Goal: Obtain resource: Download file/media

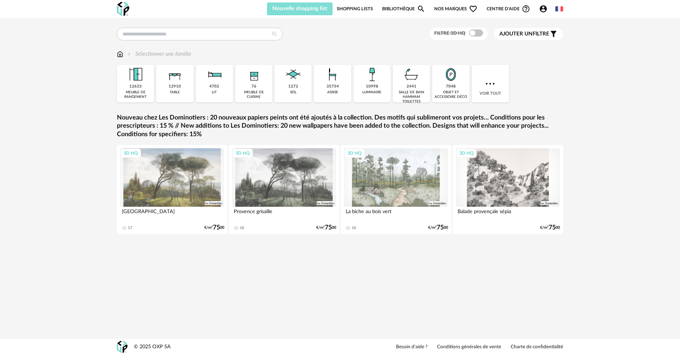
click at [293, 13] on button "Nouvelle shopping list" at bounding box center [300, 8] width 66 height 13
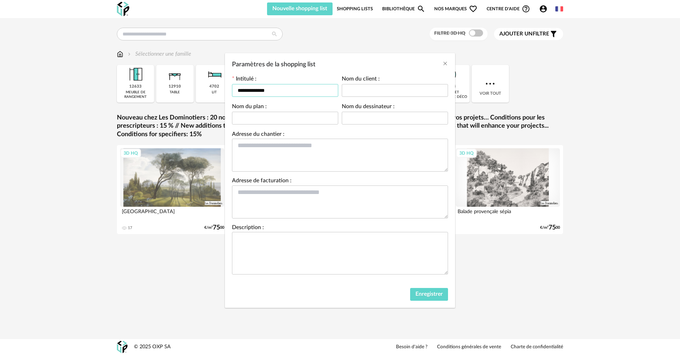
drag, startPoint x: 284, startPoint y: 87, endPoint x: 154, endPoint y: 87, distance: 130.3
click at [154, 87] on div "**********" at bounding box center [340, 177] width 680 height 355
click at [300, 89] on input "**********" at bounding box center [285, 90] width 106 height 13
drag, startPoint x: 301, startPoint y: 91, endPoint x: 110, endPoint y: 91, distance: 191.2
click at [110, 91] on div "**********" at bounding box center [340, 177] width 680 height 355
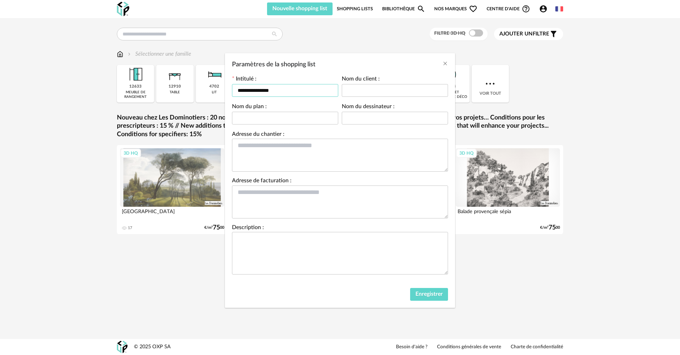
type input "**********"
click at [367, 86] on input "Paramètres de la shopping list" at bounding box center [395, 90] width 106 height 13
paste input "**********"
type input "**********"
click at [304, 120] on input "Paramètres de la shopping list" at bounding box center [285, 118] width 106 height 13
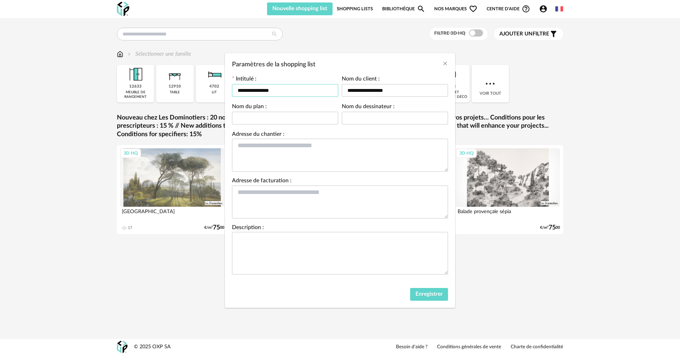
click at [299, 92] on input "**********" at bounding box center [285, 90] width 106 height 13
click at [395, 119] on input "Paramètres de la shopping list" at bounding box center [395, 118] width 106 height 13
type input "**********"
click at [277, 90] on input "**********" at bounding box center [285, 90] width 106 height 13
click at [265, 115] on input "Paramètres de la shopping list" at bounding box center [285, 118] width 106 height 13
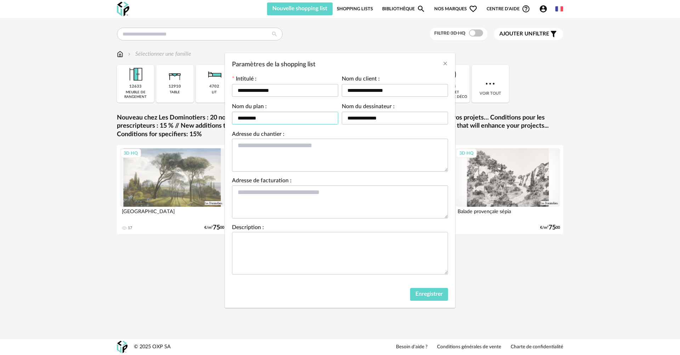
drag, startPoint x: 265, startPoint y: 115, endPoint x: 108, endPoint y: 115, distance: 156.9
click at [108, 115] on div "**********" at bounding box center [340, 177] width 680 height 355
type input "*"
type input "**********"
click at [425, 294] on span "Enregistrer" at bounding box center [428, 294] width 27 height 6
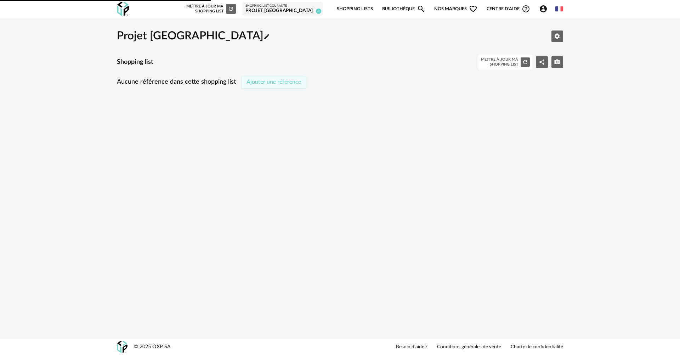
click at [297, 86] on button "Ajouter une référence" at bounding box center [273, 82] width 65 height 13
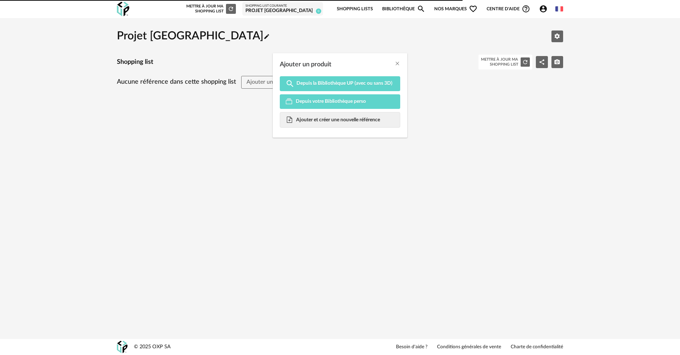
drag, startPoint x: 193, startPoint y: 80, endPoint x: 201, endPoint y: 53, distance: 28.0
click at [193, 80] on div "Ajouter un produit Magnify icon Depuis la Bibliothèque UP (avec ou sans 3D) Dep…" at bounding box center [340, 177] width 680 height 355
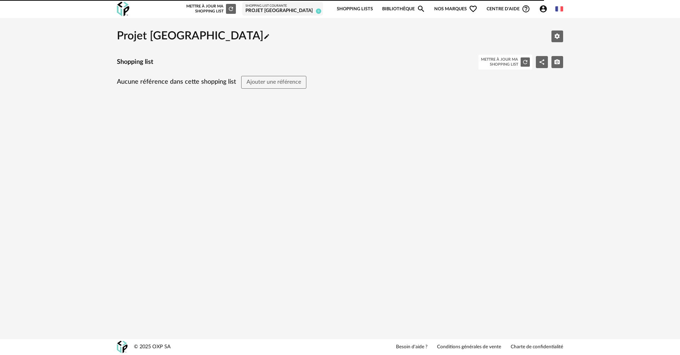
click at [118, 7] on img at bounding box center [123, 9] width 12 height 15
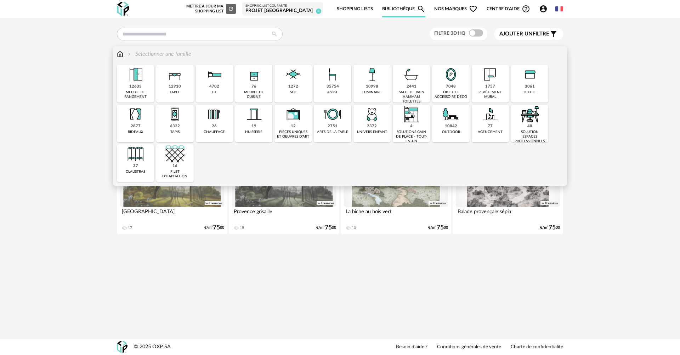
click at [265, 84] on div "76 meuble de cuisine" at bounding box center [253, 84] width 37 height 38
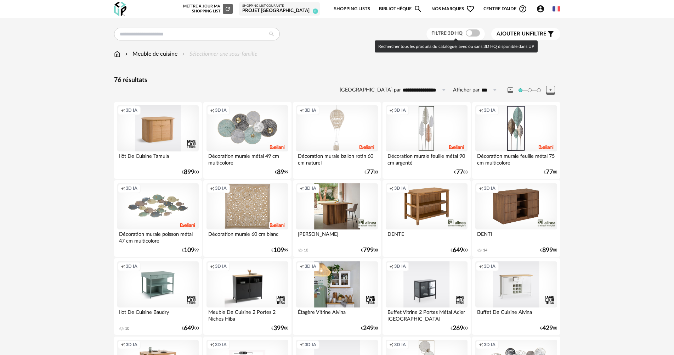
click at [471, 33] on span at bounding box center [473, 32] width 14 height 7
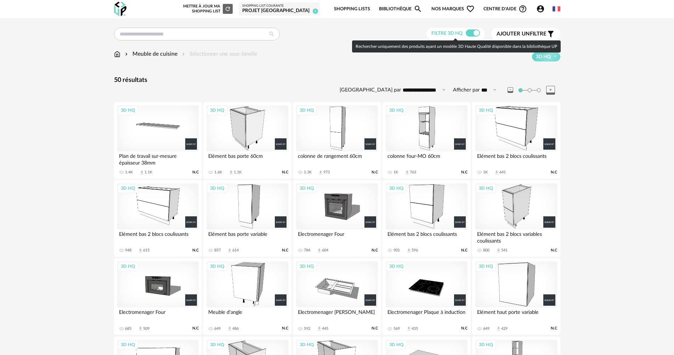
click at [342, 133] on div "3D HQ" at bounding box center [336, 128] width 81 height 46
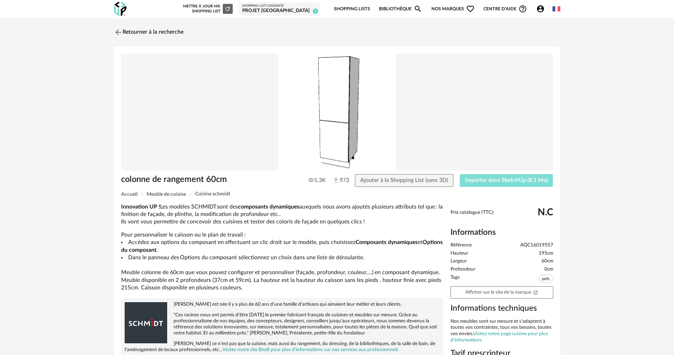
click at [495, 180] on span "Importer dans SketchUp (8,1 Mo)" at bounding box center [506, 180] width 83 height 6
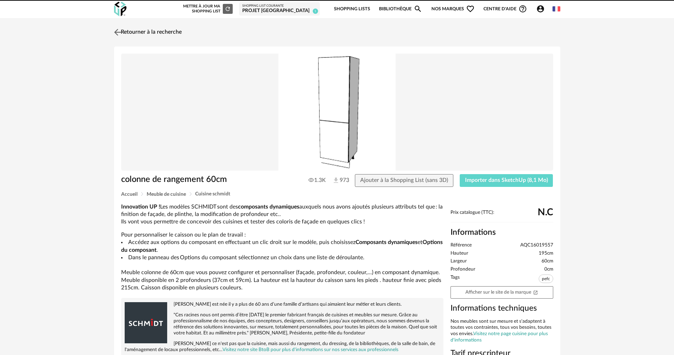
click at [158, 34] on link "Retourner à la recherche" at bounding box center [146, 32] width 69 height 16
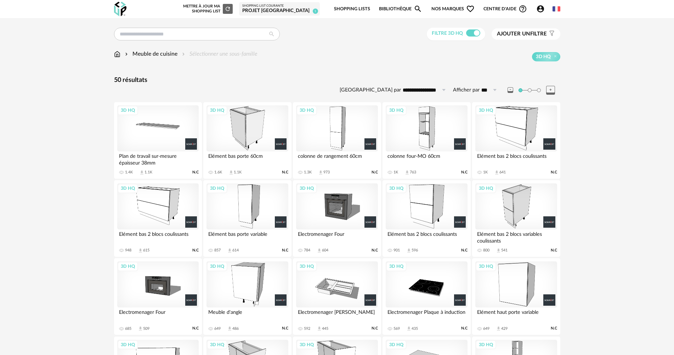
click at [435, 135] on div "3D HQ" at bounding box center [426, 128] width 81 height 46
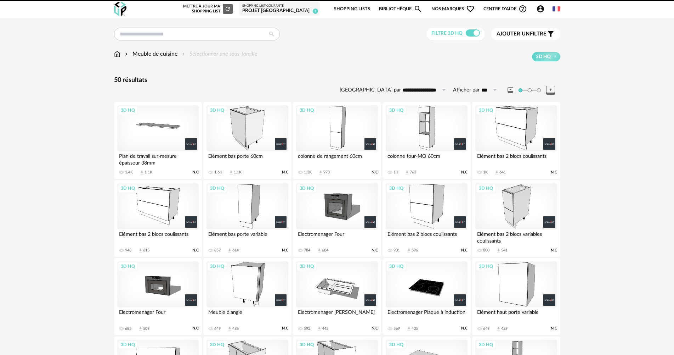
click at [429, 141] on div "3D HQ" at bounding box center [426, 128] width 81 height 46
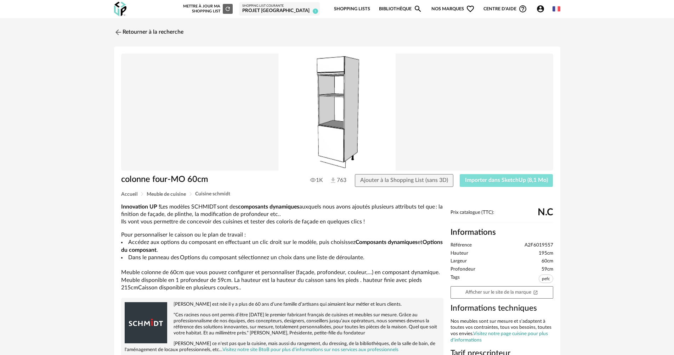
click at [529, 176] on button "Importer dans SketchUp (8,1 Mo)" at bounding box center [506, 180] width 93 height 13
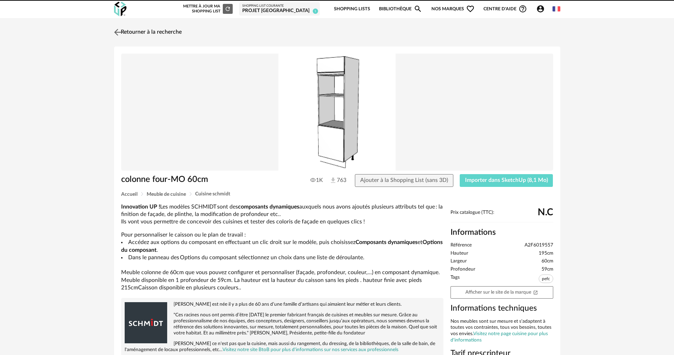
click at [155, 28] on link "Retourner à la recherche" at bounding box center [146, 32] width 69 height 16
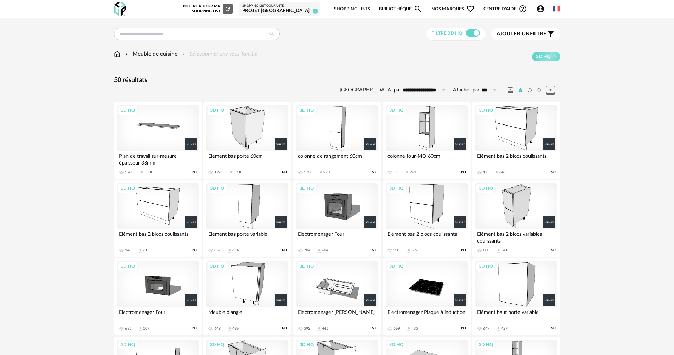
click at [312, 138] on div "3D HQ" at bounding box center [336, 128] width 81 height 46
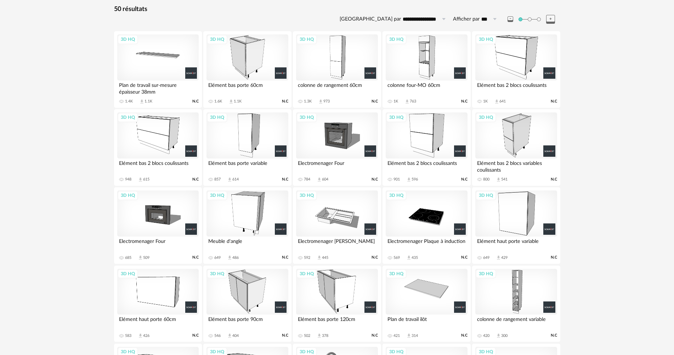
click at [157, 129] on div "3D HQ" at bounding box center [157, 135] width 81 height 46
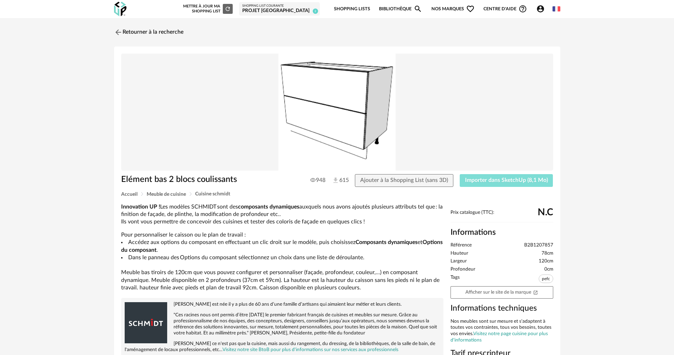
click at [503, 178] on span "Importer dans SketchUp (8,1 Mo)" at bounding box center [506, 180] width 83 height 6
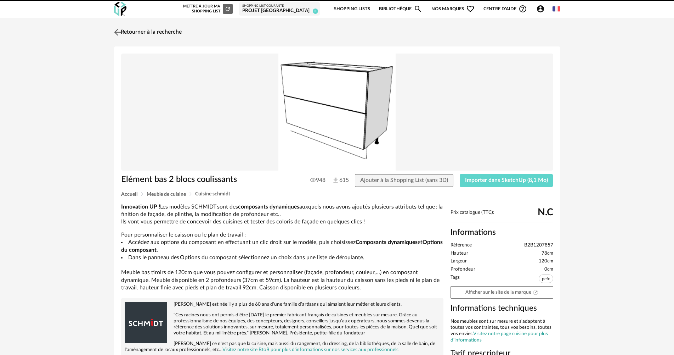
click at [142, 25] on link "Retourner à la recherche" at bounding box center [146, 32] width 69 height 16
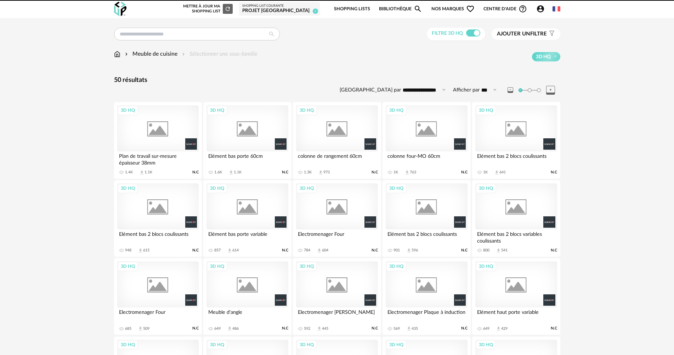
scroll to position [71, 0]
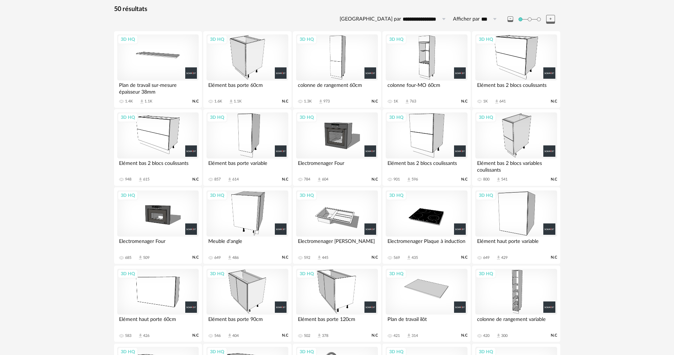
click at [340, 272] on div "3D HQ" at bounding box center [336, 291] width 81 height 46
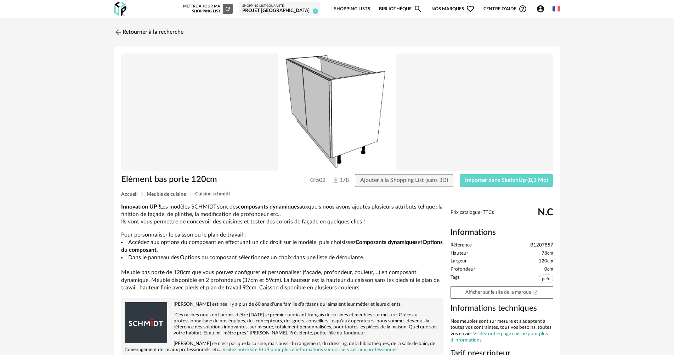
click at [508, 189] on div "Elément bas porte 120cm 502 378 Ajouter à la Shopping List (sans 3D) Importer d…" at bounding box center [337, 182] width 439 height 17
click at [507, 183] on button "Importer dans SketchUp (8,1 Mo)" at bounding box center [506, 180] width 93 height 13
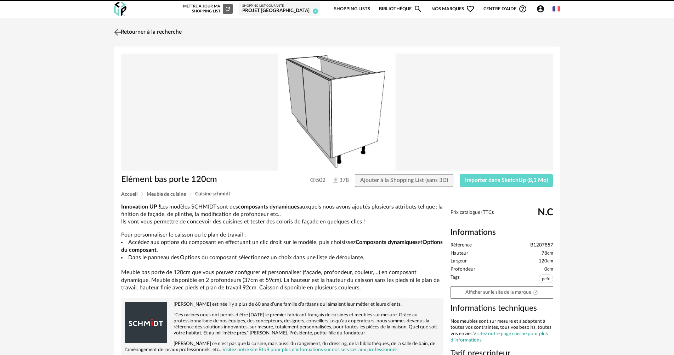
click at [170, 33] on link "Retourner à la recherche" at bounding box center [146, 32] width 69 height 16
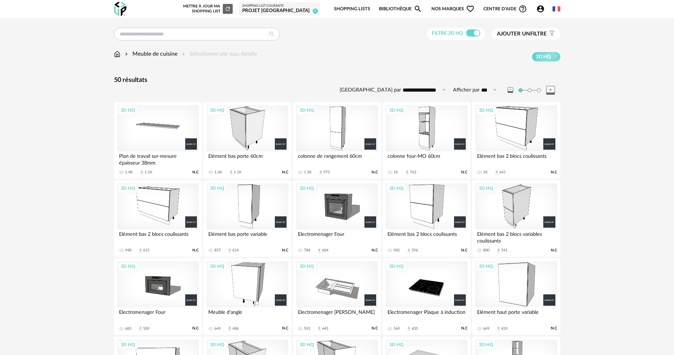
scroll to position [71, 0]
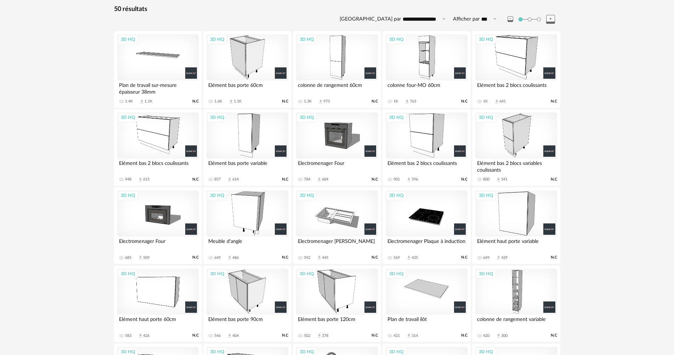
click at [261, 296] on div "3D HQ" at bounding box center [246, 291] width 81 height 46
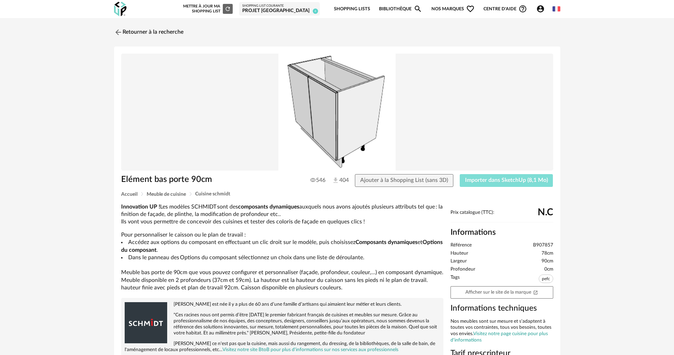
click at [474, 182] on span "Importer dans SketchUp (8,1 Mo)" at bounding box center [506, 180] width 83 height 6
click at [169, 32] on link "Retourner à la recherche" at bounding box center [146, 32] width 69 height 16
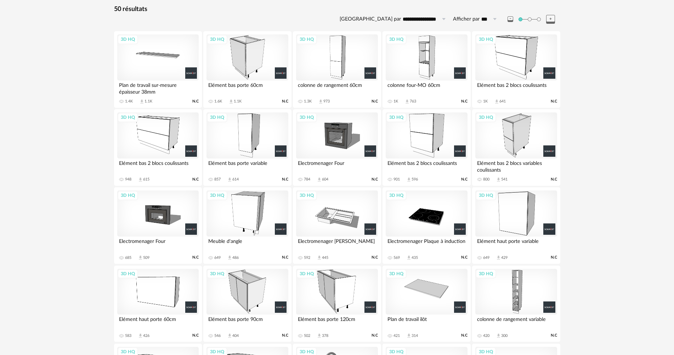
click at [255, 67] on div "3D HQ" at bounding box center [246, 57] width 81 height 46
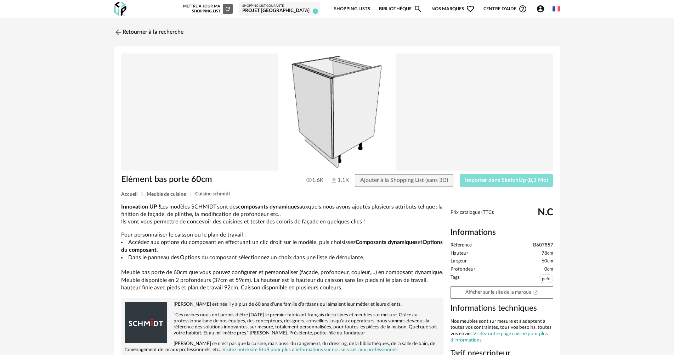
click at [492, 180] on span "Importer dans SketchUp (8,1 Mo)" at bounding box center [506, 180] width 83 height 6
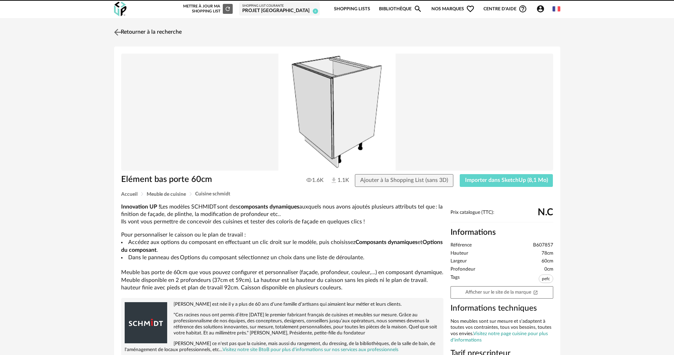
click at [171, 38] on link "Retourner à la recherche" at bounding box center [146, 32] width 69 height 16
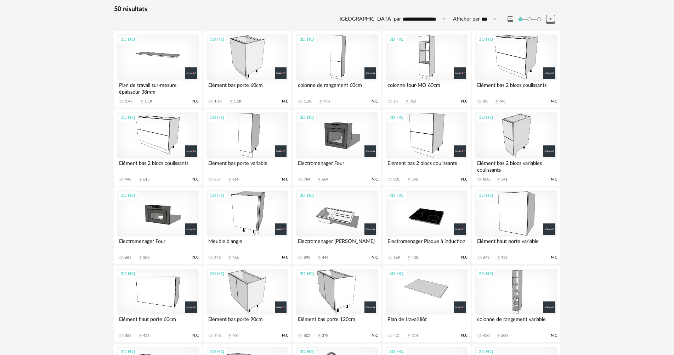
scroll to position [35, 0]
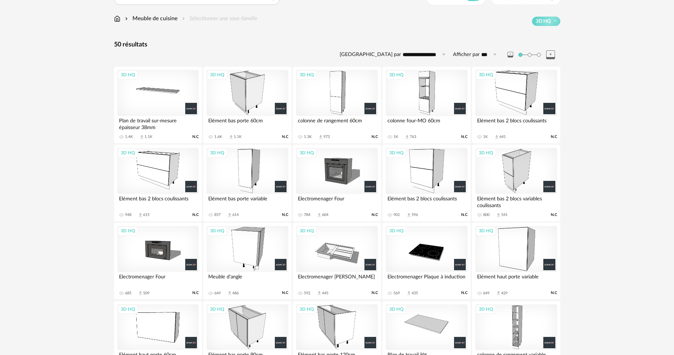
click at [494, 93] on div "3D HQ" at bounding box center [515, 93] width 81 height 46
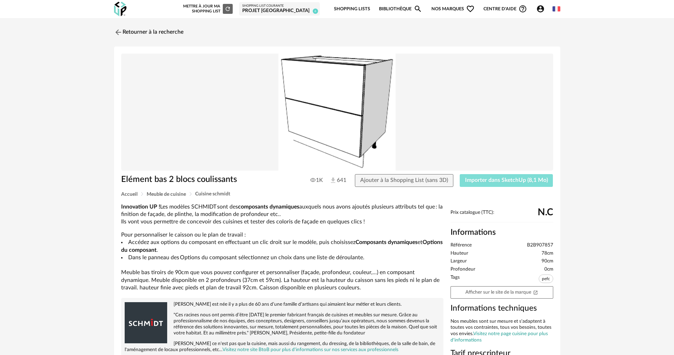
click at [515, 183] on button "Importer dans SketchUp (8,1 Mo)" at bounding box center [506, 180] width 93 height 13
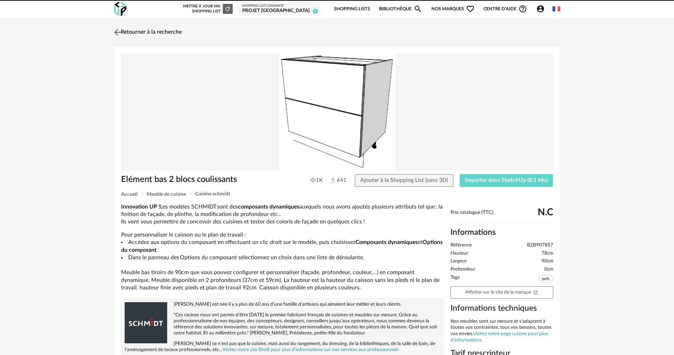
click at [139, 33] on link "Retourner à la recherche" at bounding box center [146, 32] width 69 height 16
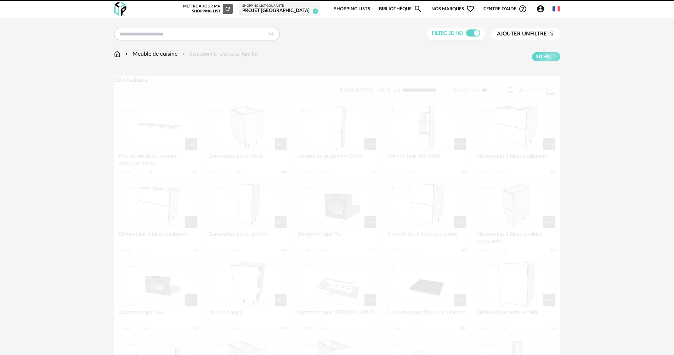
scroll to position [35, 0]
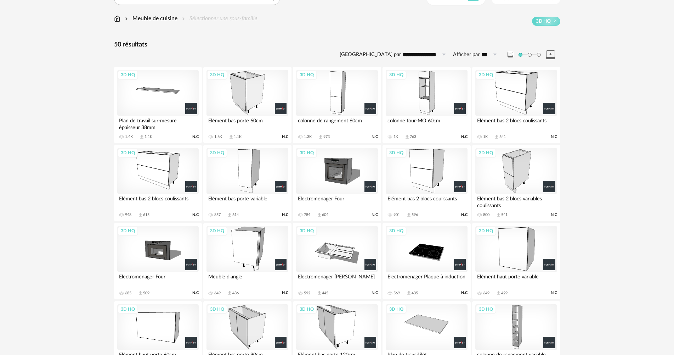
click at [156, 179] on div "3D HQ" at bounding box center [157, 171] width 81 height 46
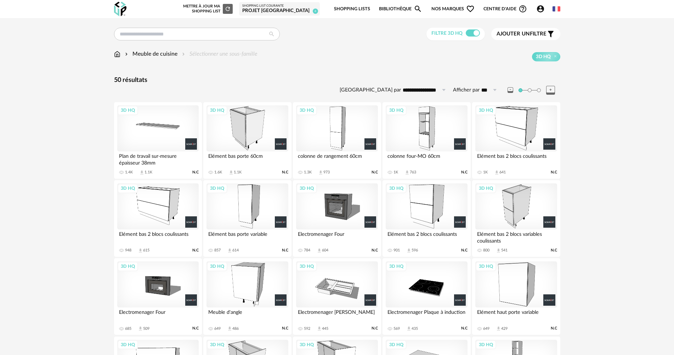
click at [148, 222] on div "3D HQ" at bounding box center [157, 206] width 81 height 46
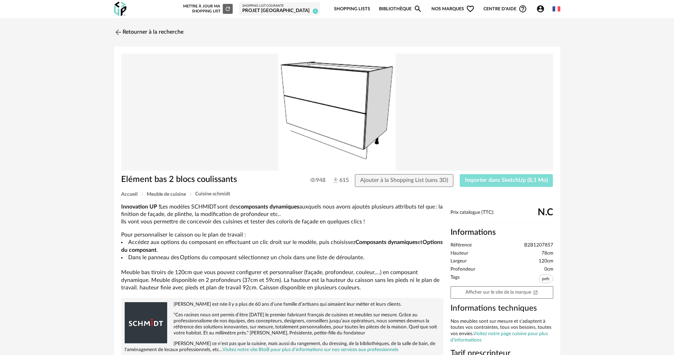
click at [482, 183] on button "Importer dans SketchUp (8,1 Mo)" at bounding box center [506, 180] width 93 height 13
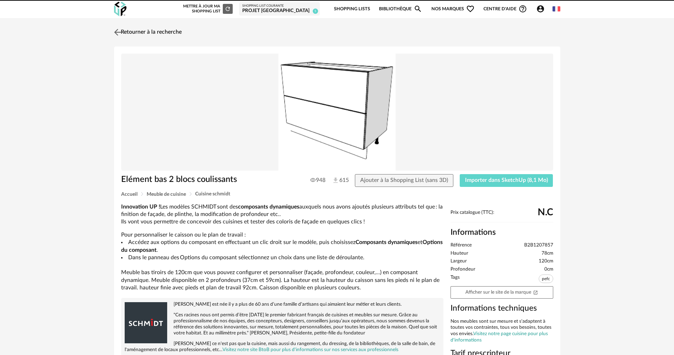
click at [170, 31] on link "Retourner à la recherche" at bounding box center [146, 32] width 69 height 16
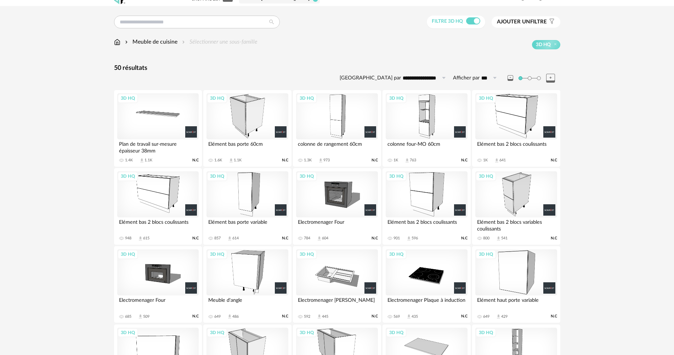
scroll to position [0, 0]
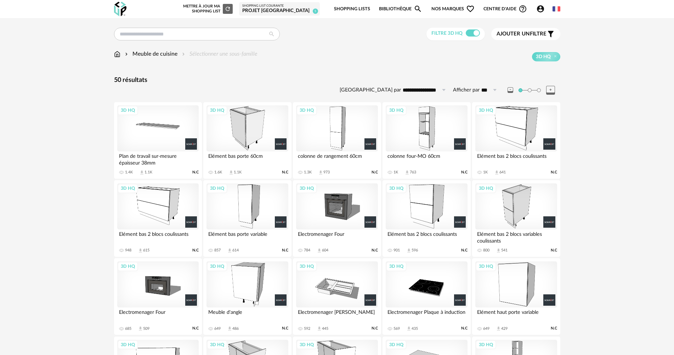
click at [160, 132] on div "3D HQ" at bounding box center [157, 128] width 81 height 46
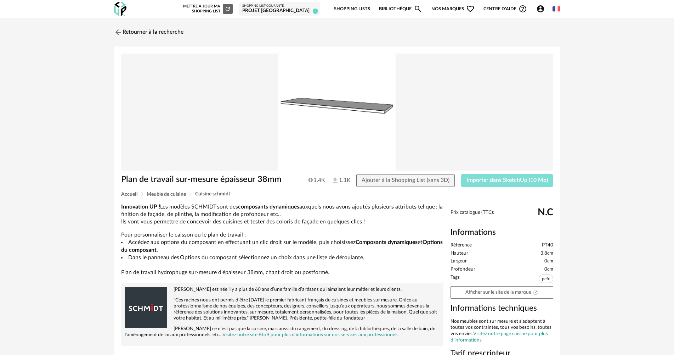
click at [493, 183] on button "Importer dans SketchUp (10 Mo)" at bounding box center [507, 180] width 92 height 13
click at [178, 29] on link "Retourner à la recherche" at bounding box center [146, 32] width 69 height 16
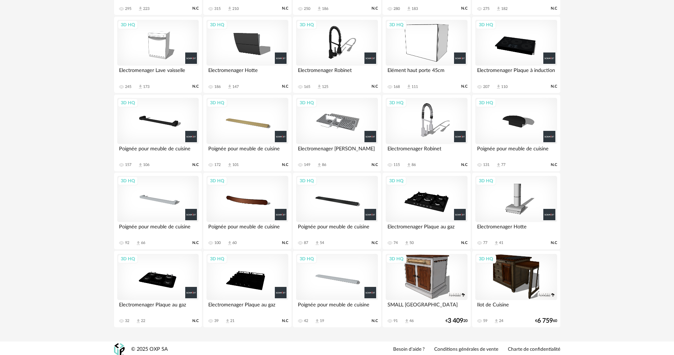
scroll to position [556, 0]
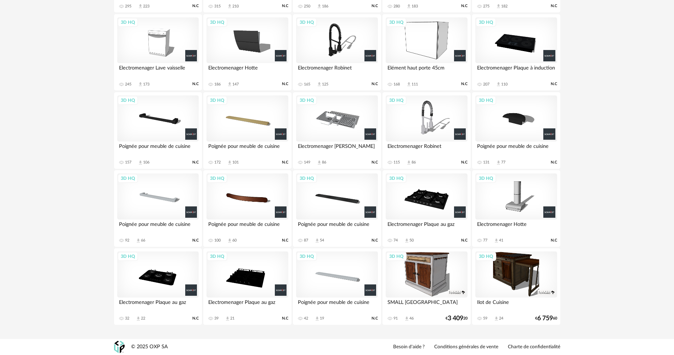
click at [328, 123] on div "3D HQ" at bounding box center [336, 118] width 81 height 46
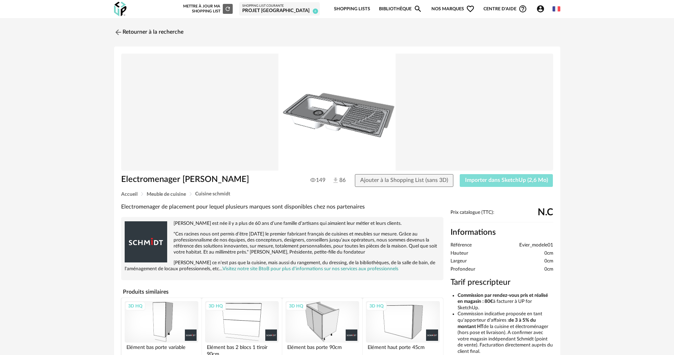
click at [499, 179] on span "Importer dans SketchUp (2,6 Mo)" at bounding box center [506, 180] width 83 height 6
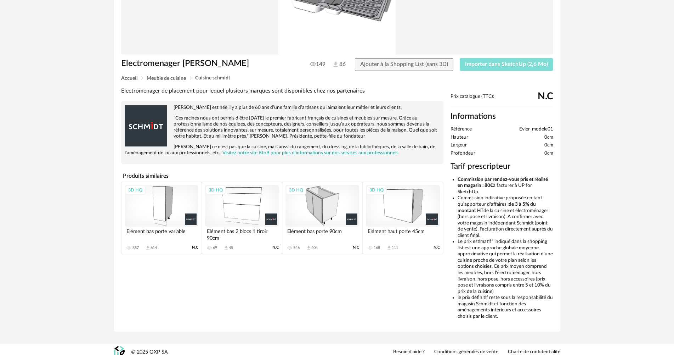
scroll to position [121, 0]
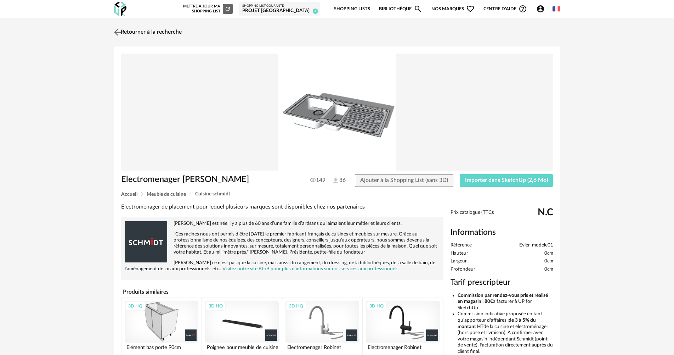
click at [140, 28] on link "Retourner à la recherche" at bounding box center [146, 32] width 69 height 16
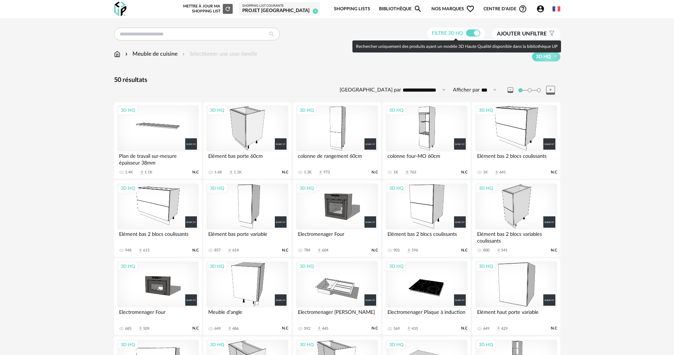
click at [476, 34] on span at bounding box center [473, 32] width 14 height 7
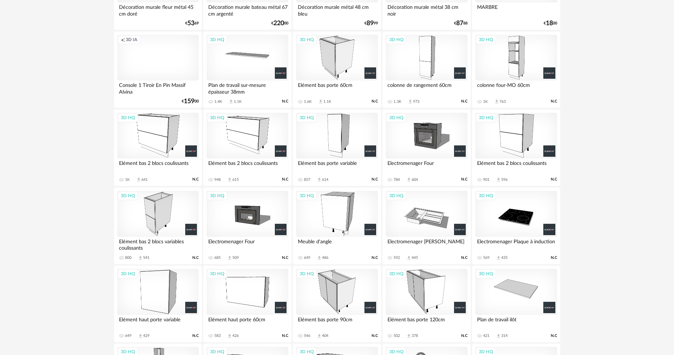
scroll to position [425, 0]
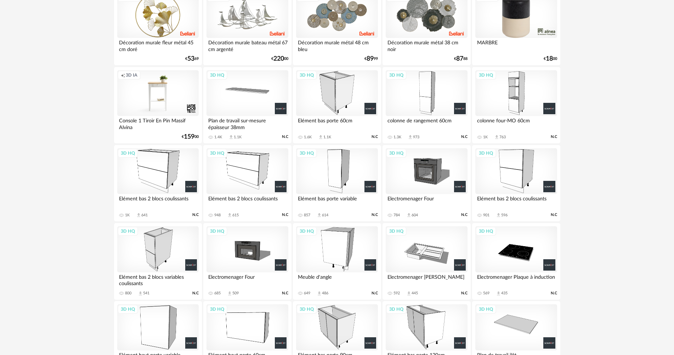
click at [164, 169] on div "3D HQ" at bounding box center [157, 171] width 81 height 46
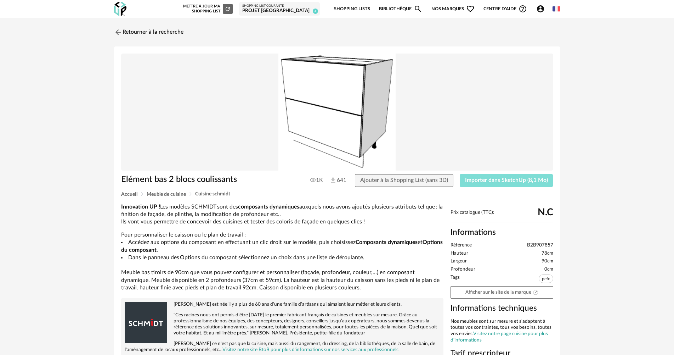
click at [503, 183] on button "Importer dans SketchUp (8,1 Mo)" at bounding box center [506, 180] width 93 height 13
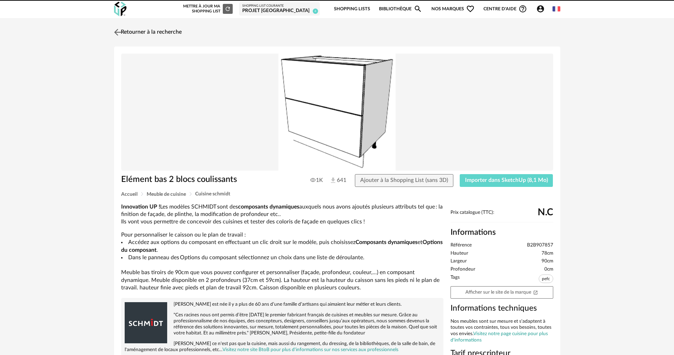
click at [164, 24] on link "Retourner à la recherche" at bounding box center [146, 32] width 69 height 16
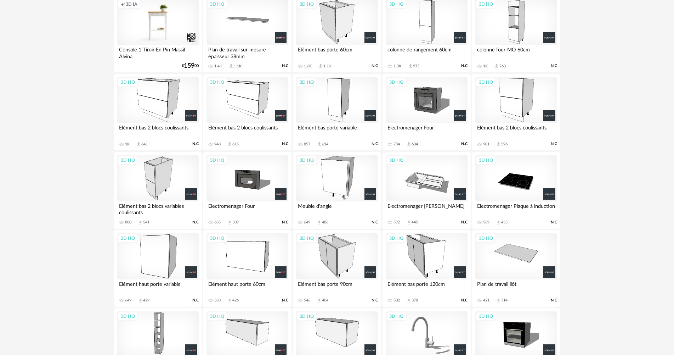
scroll to position [602, 0]
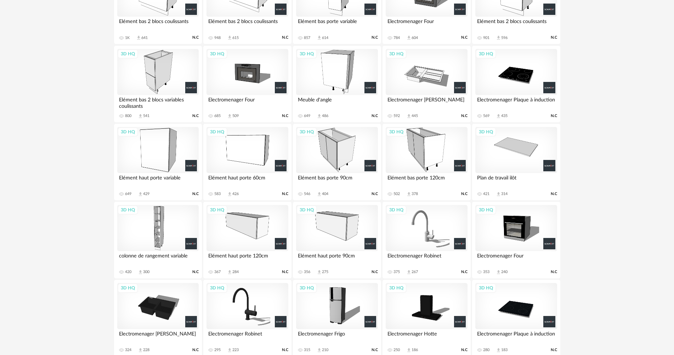
click at [413, 147] on div "3D HQ" at bounding box center [426, 150] width 81 height 46
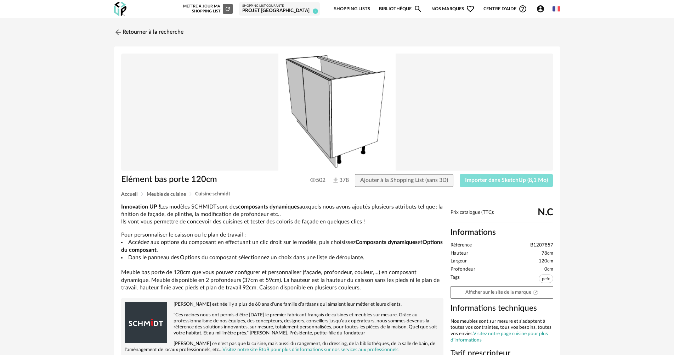
click at [492, 178] on span "Importer dans SketchUp (8,1 Mo)" at bounding box center [506, 180] width 83 height 6
click at [147, 34] on link "Retourner à la recherche" at bounding box center [146, 32] width 69 height 16
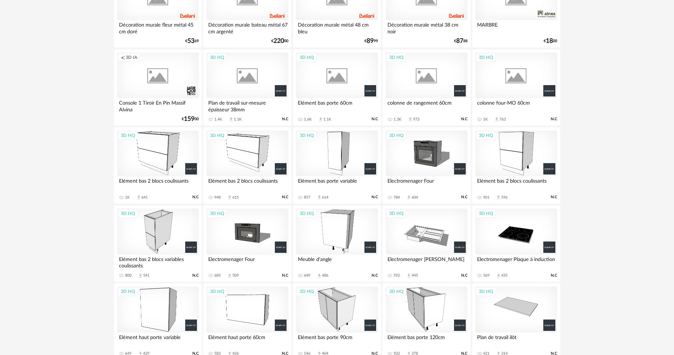
scroll to position [390, 0]
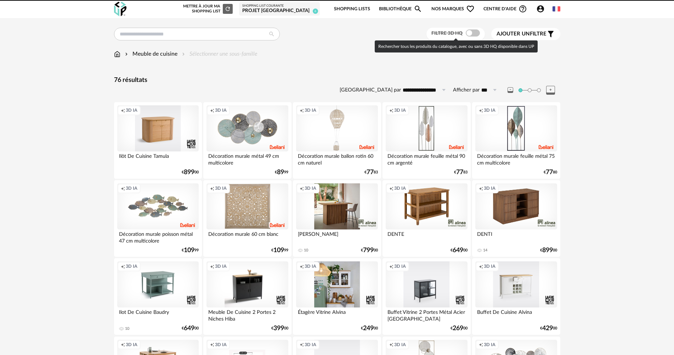
click at [470, 32] on span at bounding box center [473, 32] width 14 height 7
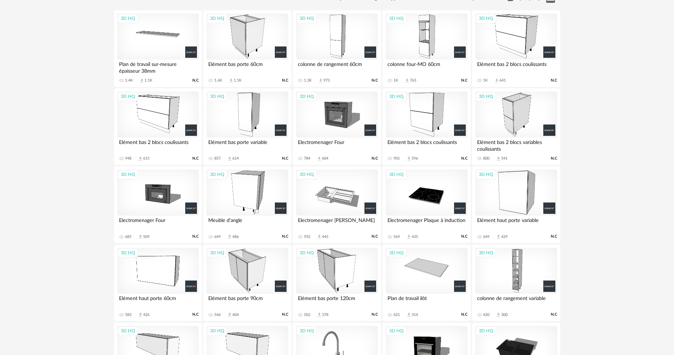
scroll to position [60, 0]
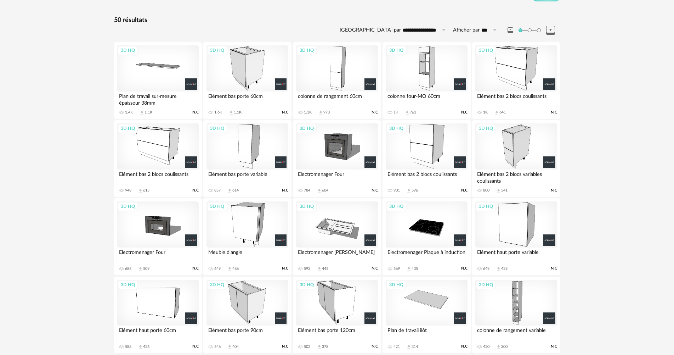
click at [327, 159] on div "3D HQ" at bounding box center [336, 146] width 81 height 46
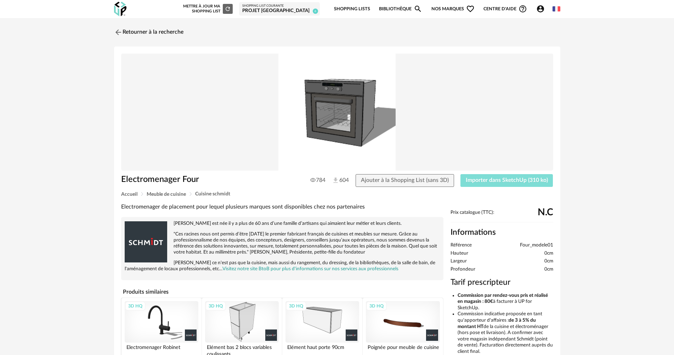
click at [486, 180] on span "Importer dans SketchUp (310 ko)" at bounding box center [507, 180] width 82 height 6
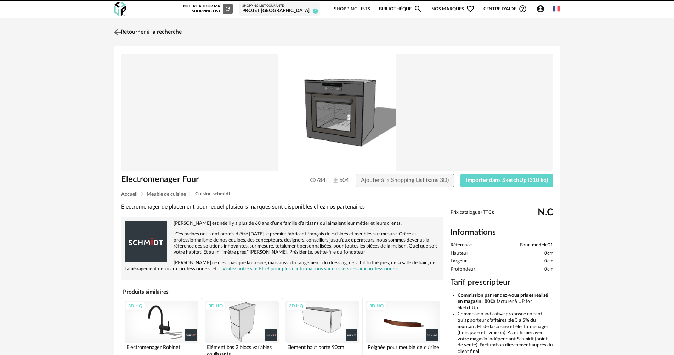
click at [157, 29] on link "Retourner à la recherche" at bounding box center [146, 32] width 69 height 16
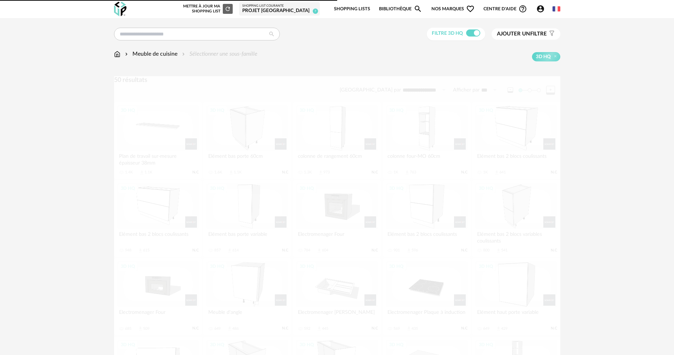
scroll to position [60, 0]
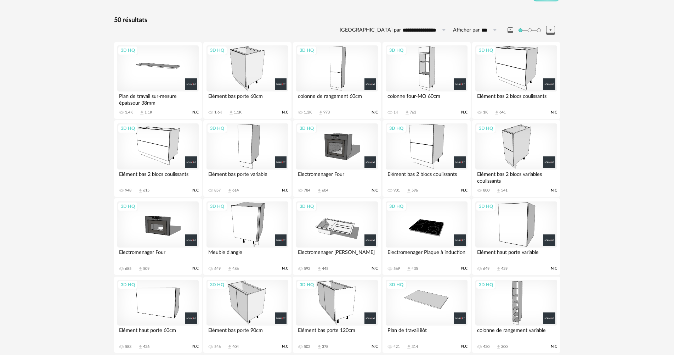
click at [181, 237] on div "3D HQ" at bounding box center [157, 224] width 81 height 46
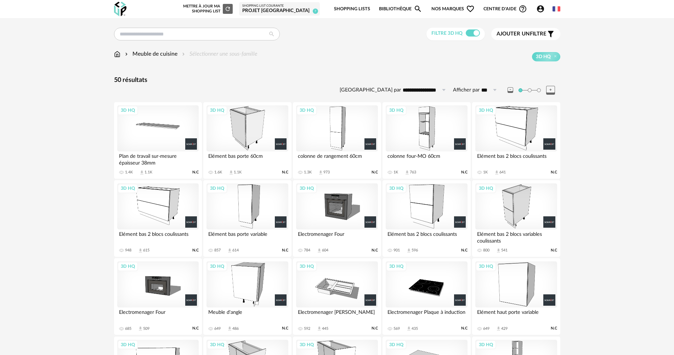
click at [168, 271] on div "3D HQ" at bounding box center [157, 284] width 81 height 46
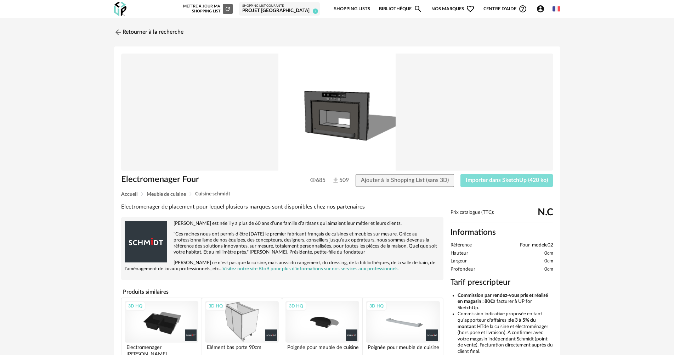
click at [478, 186] on button "Importer dans SketchUp (420 ko)" at bounding box center [506, 180] width 93 height 13
click at [151, 29] on link "Retourner à la recherche" at bounding box center [146, 32] width 69 height 16
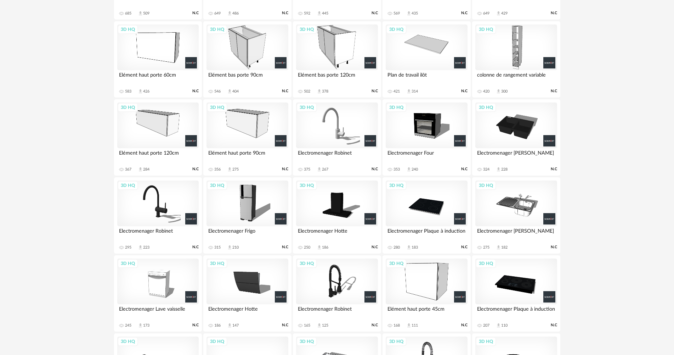
scroll to position [248, 0]
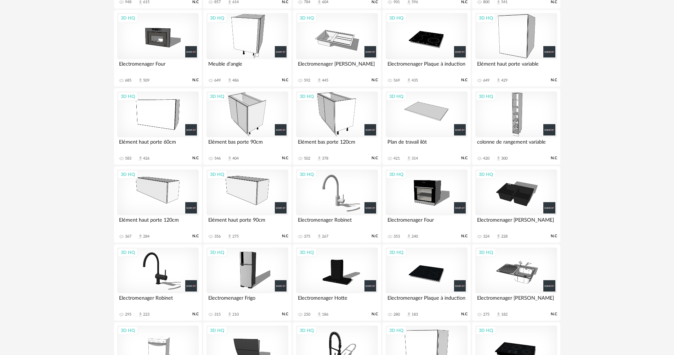
click at [342, 53] on div "3D HQ" at bounding box center [336, 36] width 81 height 46
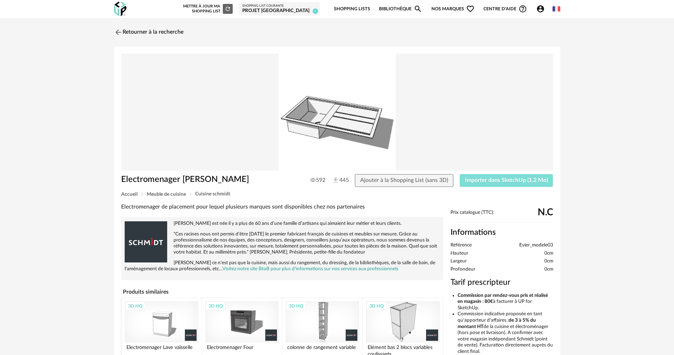
click at [501, 183] on button "Importer dans SketchUp (1,2 Mo)" at bounding box center [506, 180] width 93 height 13
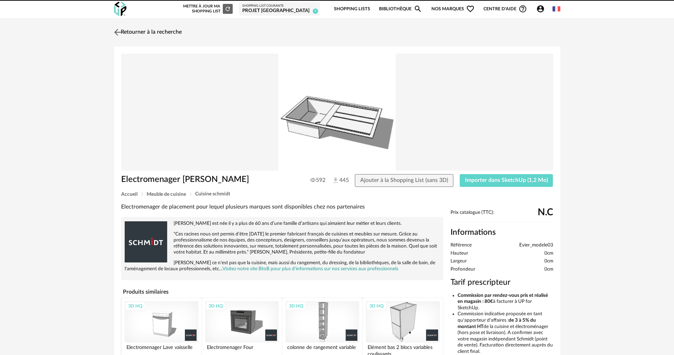
click at [164, 34] on link "Retourner à la recherche" at bounding box center [146, 32] width 69 height 16
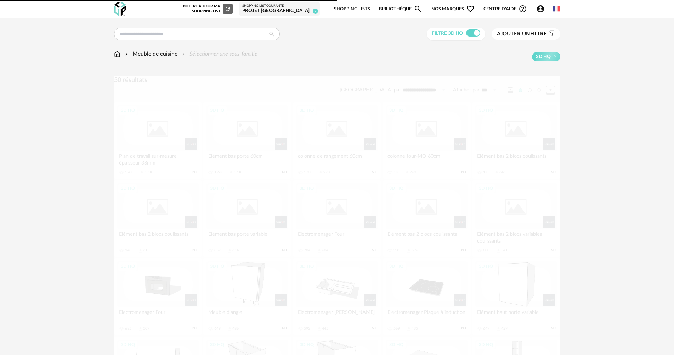
scroll to position [248, 0]
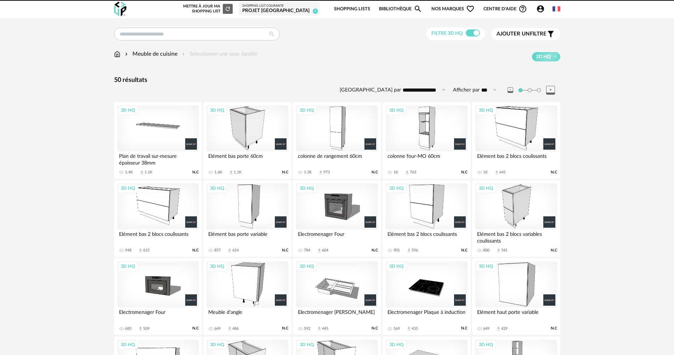
scroll to position [212, 0]
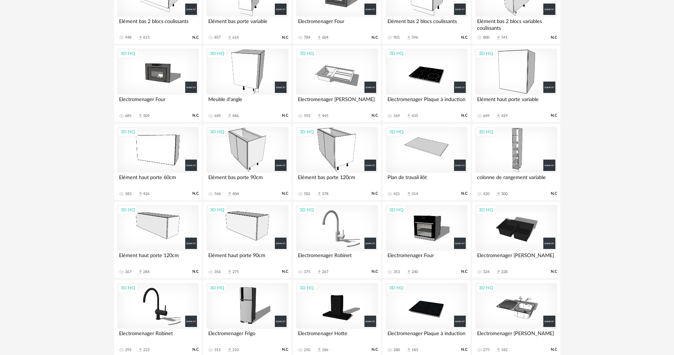
click at [342, 211] on div "3D HQ" at bounding box center [336, 228] width 81 height 46
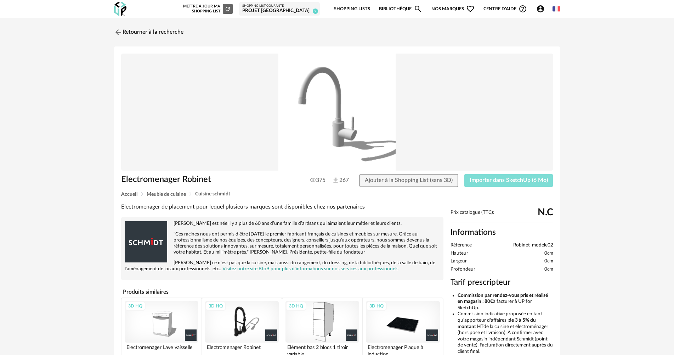
click at [508, 176] on button "Importer dans SketchUp (6 Mo)" at bounding box center [508, 180] width 89 height 13
click at [144, 28] on link "Retourner à la recherche" at bounding box center [146, 32] width 69 height 16
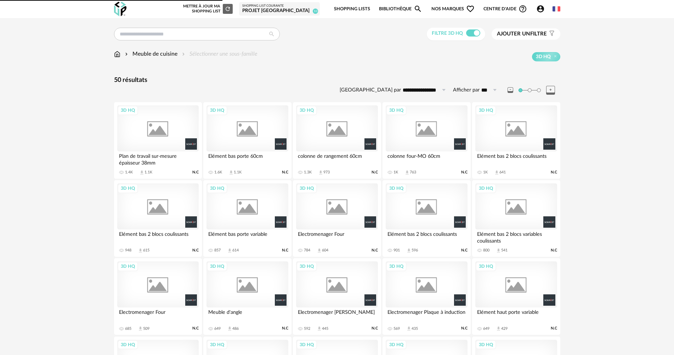
scroll to position [212, 0]
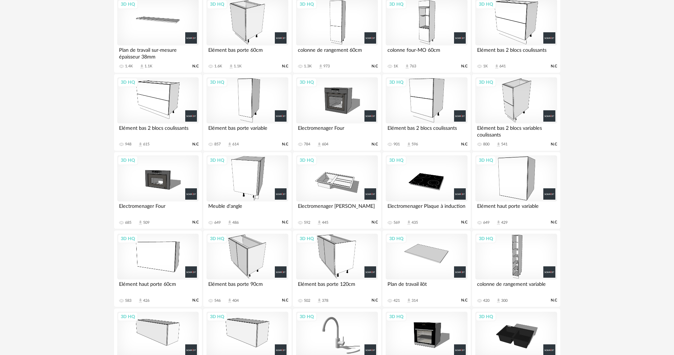
scroll to position [106, 0]
click at [421, 251] on div "3D HQ" at bounding box center [426, 256] width 81 height 46
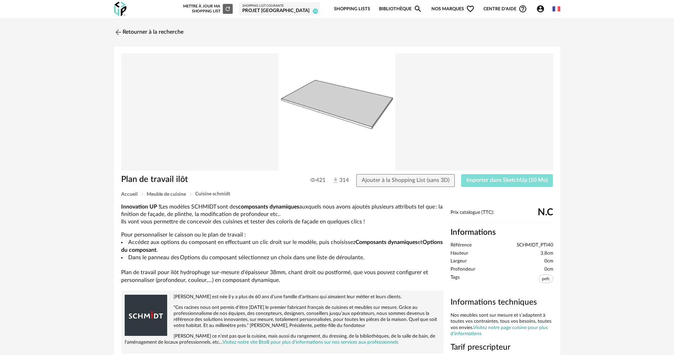
click at [497, 179] on span "Importer dans SketchUp (10 Mo)" at bounding box center [506, 180] width 81 height 6
drag, startPoint x: 182, startPoint y: 15, endPoint x: 173, endPoint y: 36, distance: 23.7
click at [181, 15] on div "Nouvelle shopping list Mettre à jour ma Shopping List Refresh icon Shopping Lis…" at bounding box center [347, 9] width 425 height 17
click at [173, 36] on link "Retourner à la recherche" at bounding box center [146, 32] width 69 height 16
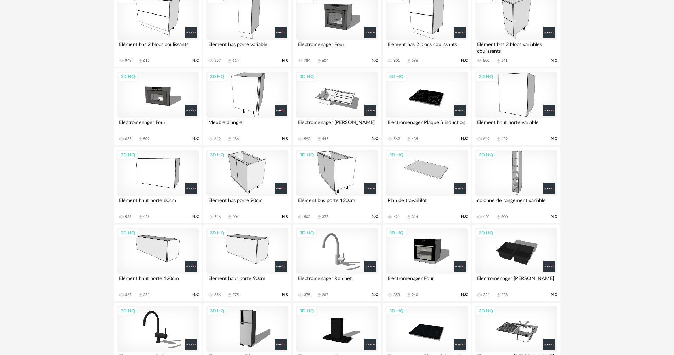
scroll to position [283, 0]
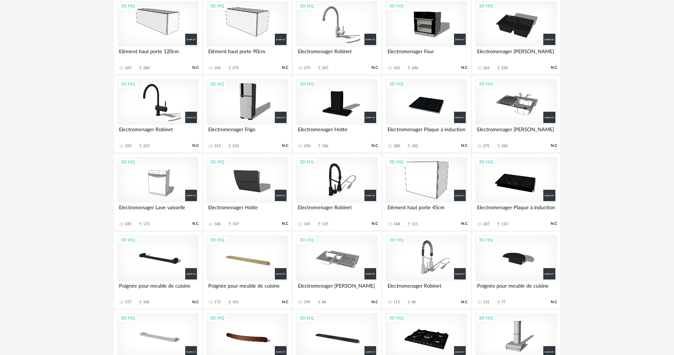
scroll to position [425, 0]
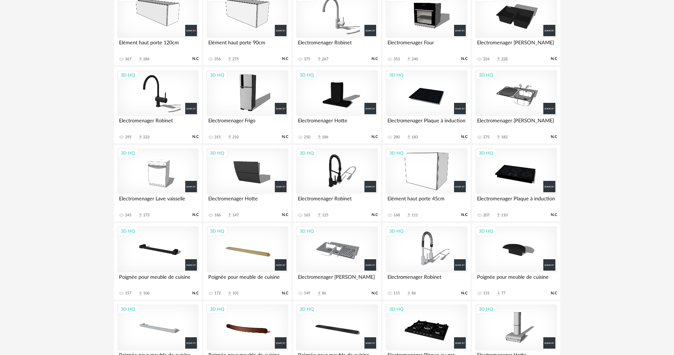
click at [513, 168] on div "3D HQ" at bounding box center [515, 171] width 81 height 46
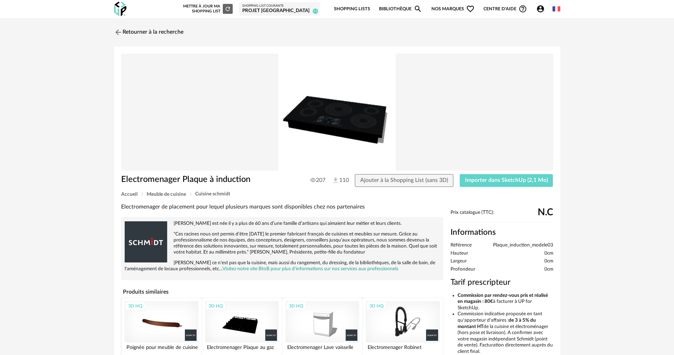
click at [512, 189] on div "Electromenager Plaque à induction 207 110 Ajouter à la Shopping List (sans 3D) …" at bounding box center [337, 182] width 439 height 17
click at [512, 182] on span "Importer dans SketchUp (2,1 Mo)" at bounding box center [506, 180] width 83 height 6
click at [153, 29] on link "Retourner à la recherche" at bounding box center [146, 32] width 69 height 16
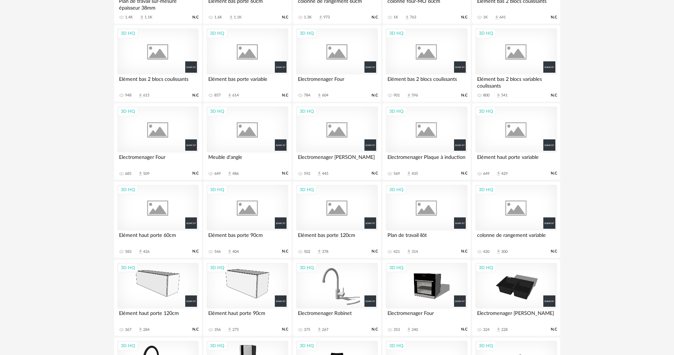
scroll to position [142, 0]
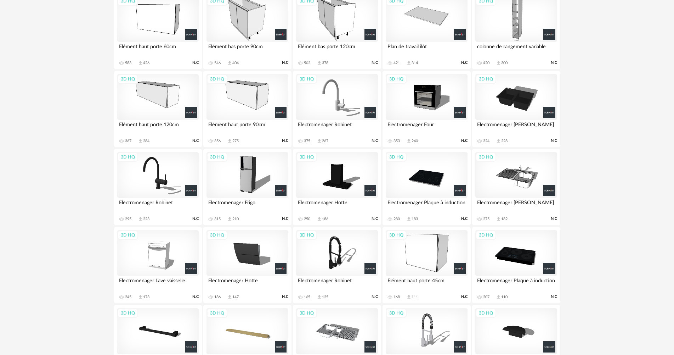
scroll to position [166, 0]
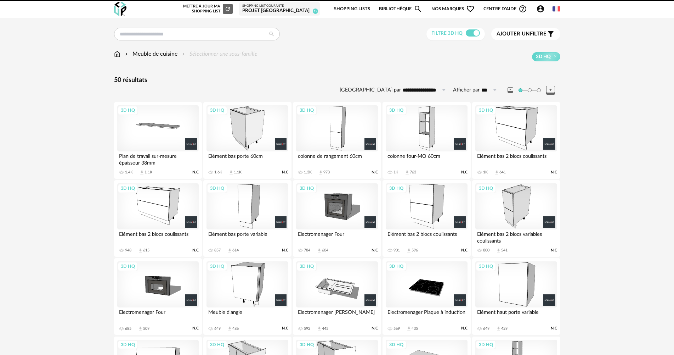
click at [539, 11] on icon "Account Circle icon" at bounding box center [540, 9] width 8 height 8
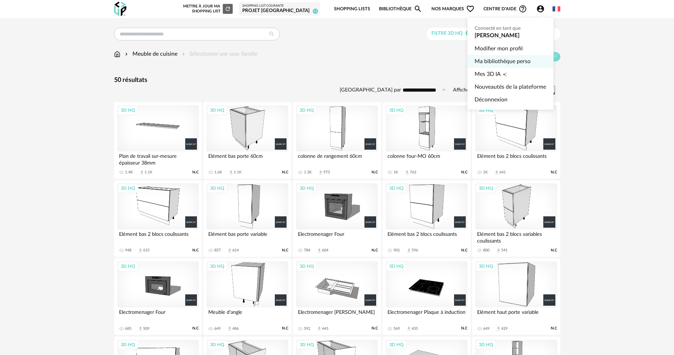
click at [511, 64] on link "Ma bibliothèque perso" at bounding box center [511, 61] width 72 height 13
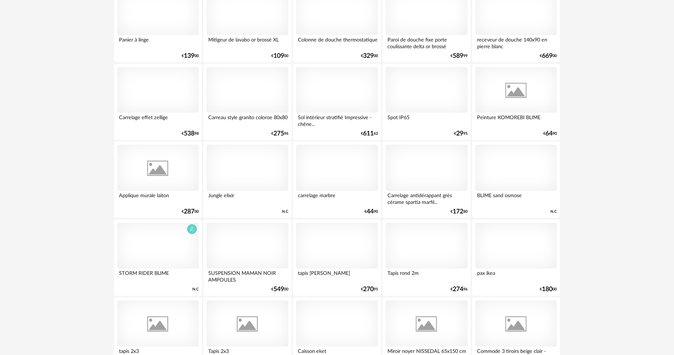
scroll to position [1487, 0]
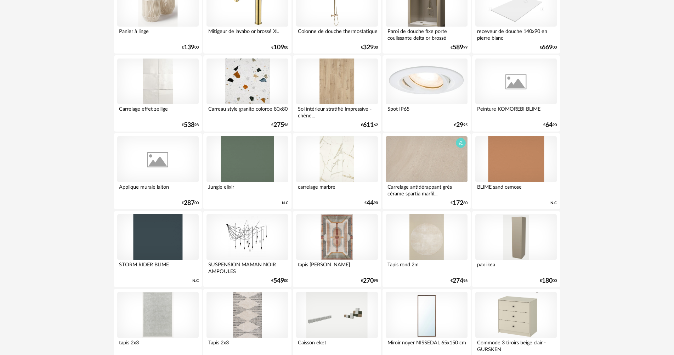
click at [458, 187] on div "Carrelage antidérappant grès cérame spartia marfil..." at bounding box center [426, 189] width 81 height 14
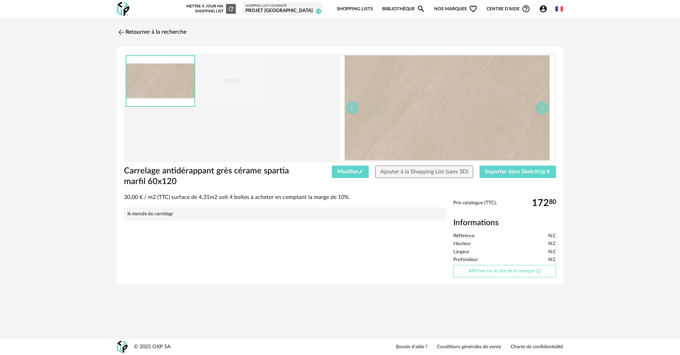
click at [493, 271] on link "Afficher sur le site de la marque Open In New icon" at bounding box center [504, 271] width 103 height 12
click at [154, 23] on div "Retourner à la recherche FAILED Carrelage antidérappant grès cérame spartia mar…" at bounding box center [340, 157] width 680 height 279
click at [157, 34] on link "Retourner à la recherche" at bounding box center [149, 32] width 69 height 16
